Goal: Information Seeking & Learning: Learn about a topic

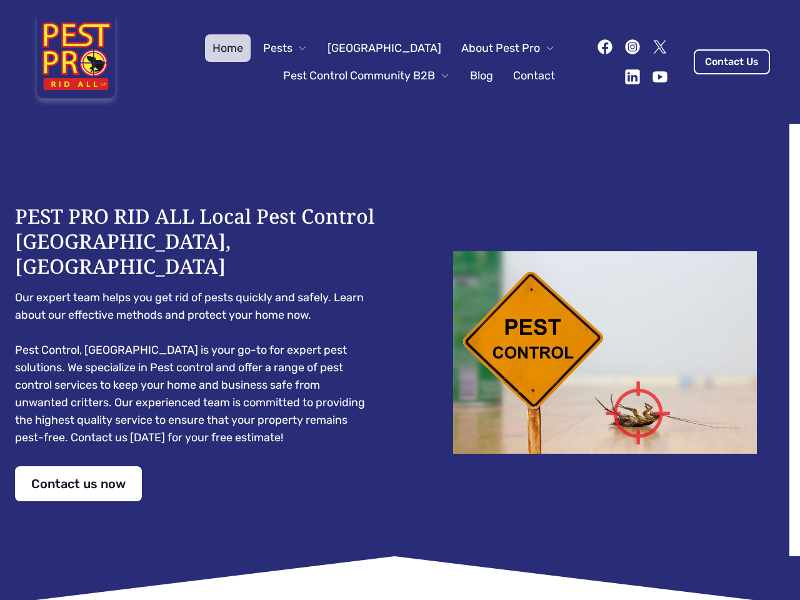
click at [400, 300] on div "PEST PRO RID ALL Local Pest Control [GEOGRAPHIC_DATA], [GEOGRAPHIC_DATA] Our ex…" at bounding box center [400, 353] width 770 height 298
click at [293, 48] on span "Pests" at bounding box center [277, 48] width 29 height 18
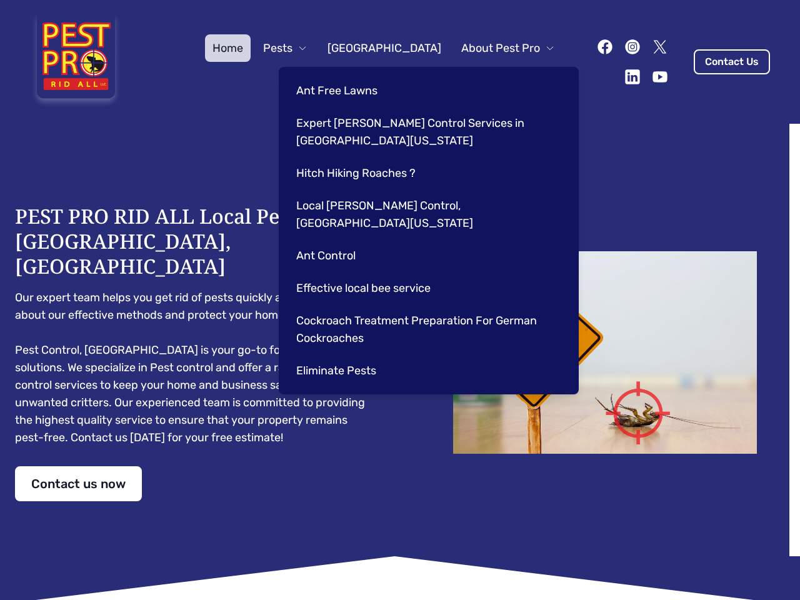
click at [495, 48] on span "About Pest Pro" at bounding box center [500, 48] width 79 height 18
click at [354, 76] on div "Ant Free Lawns Expert [PERSON_NAME] Control Services in [GEOGRAPHIC_DATA] [US_S…" at bounding box center [429, 231] width 300 height 328
